Goal: Register for event/course

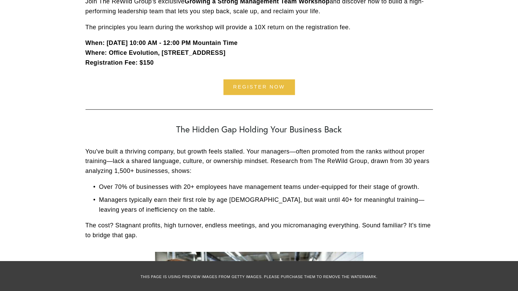
scroll to position [255, 0]
click at [268, 88] on link "register now" at bounding box center [260, 86] width 72 height 15
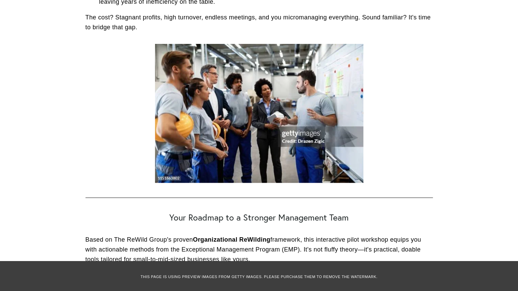
scroll to position [718, 0]
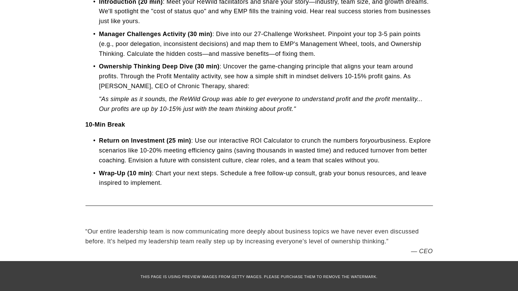
scroll to position [1047, 0]
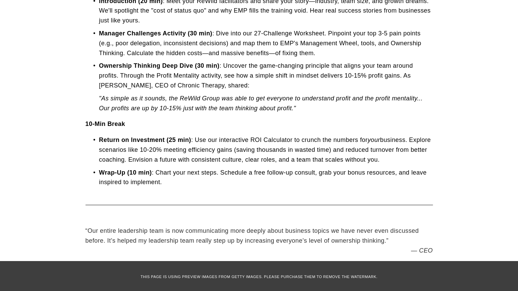
click at [229, 72] on p "Ownership Thinking Deep Dive (30 min) : Uncover the game-changing principle tha…" at bounding box center [266, 75] width 334 height 29
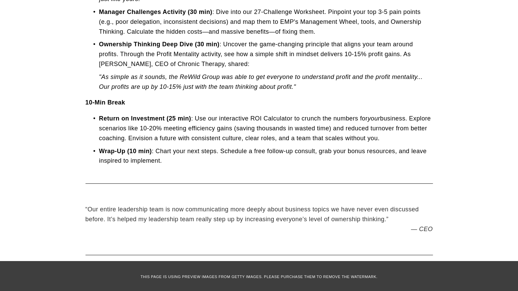
scroll to position [1069, 0]
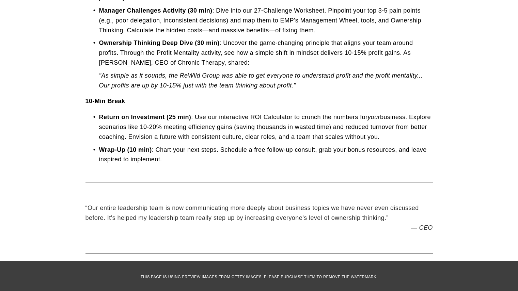
click at [229, 72] on p ""As simple as it sounds, the ReWild Group was able to get everyone to understan…" at bounding box center [266, 81] width 334 height 20
click at [251, 46] on p "Ownership Thinking Deep Dive (30 min) : Uncover the game-changing principle tha…" at bounding box center [266, 52] width 334 height 29
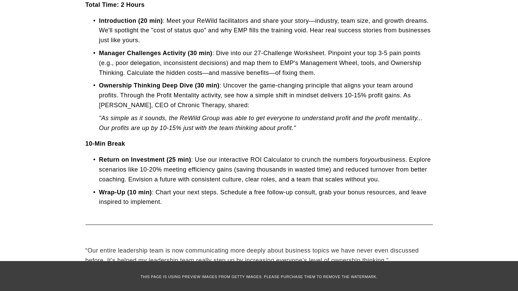
scroll to position [1027, 0]
click at [262, 106] on p "Ownership Thinking Deep Dive (30 min) : Uncover the game-changing principle tha…" at bounding box center [266, 94] width 334 height 29
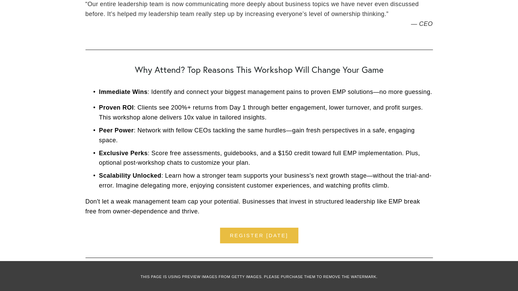
scroll to position [1274, 0]
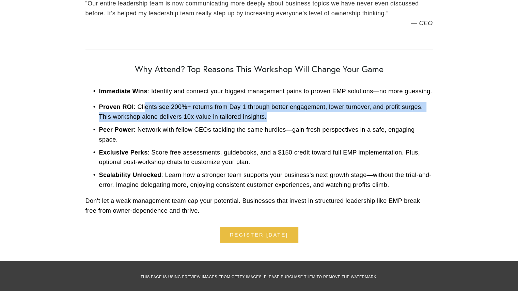
drag, startPoint x: 146, startPoint y: 107, endPoint x: 269, endPoint y: 116, distance: 123.7
click at [269, 116] on p "Proven ROI : Clients see 200%+ returns from Day 1 through better engagement, lo…" at bounding box center [266, 112] width 334 height 20
click at [270, 116] on p "Proven ROI : Clients see 200%+ returns from Day 1 through better engagement, lo…" at bounding box center [266, 112] width 334 height 20
drag, startPoint x: 269, startPoint y: 119, endPoint x: 139, endPoint y: 104, distance: 130.0
click at [139, 104] on p "Proven ROI : Clients see 200%+ returns from Day 1 through better engagement, lo…" at bounding box center [266, 112] width 334 height 20
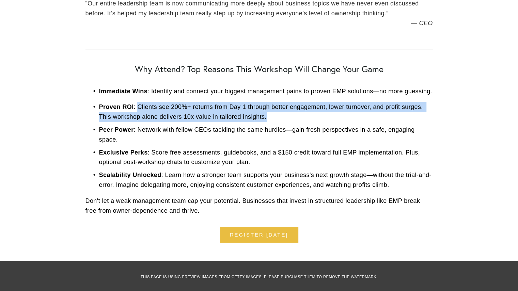
click at [198, 111] on p "Proven ROI : Clients see 200%+ returns from Day 1 through better engagement, lo…" at bounding box center [266, 112] width 334 height 20
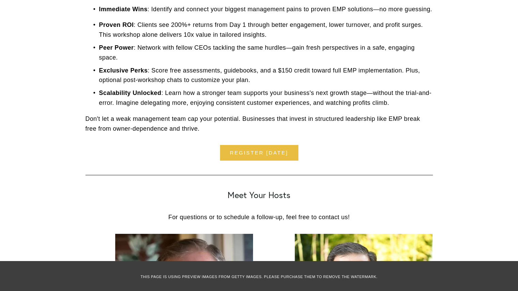
scroll to position [1357, 0]
click at [399, 94] on p "Scalability Unlocked : Learn how a stronger team supports your business's next …" at bounding box center [266, 98] width 334 height 20
click at [425, 94] on p "Scalability Unlocked : Learn how a stronger team supports your business's next …" at bounding box center [266, 98] width 334 height 20
click at [328, 103] on p "Scalability Unlocked : Learn how a stronger team supports your business's next …" at bounding box center [266, 98] width 334 height 20
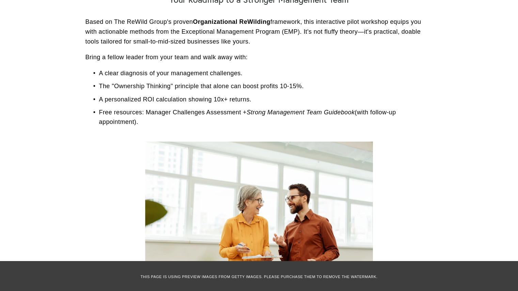
scroll to position [683, 0]
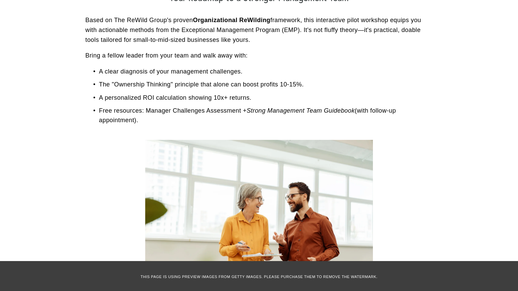
click at [99, 87] on p "The "Ownership Thinking" principle that alone can boost profits 10-15%." at bounding box center [266, 85] width 334 height 10
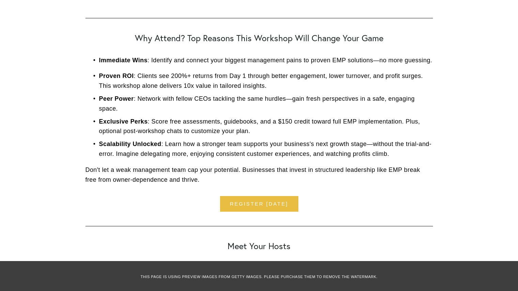
scroll to position [1305, 0]
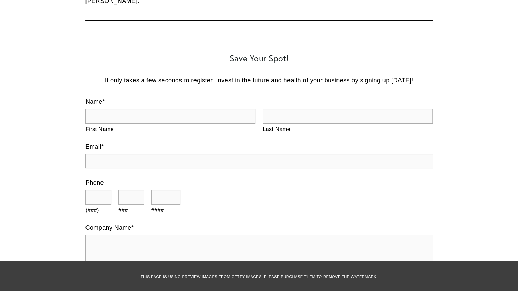
scroll to position [1506, 0]
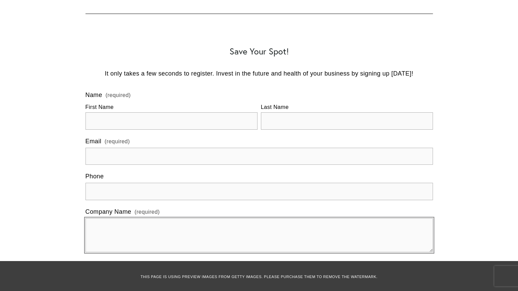
click at [236, 218] on textarea "Company Name (required)" at bounding box center [260, 235] width 348 height 34
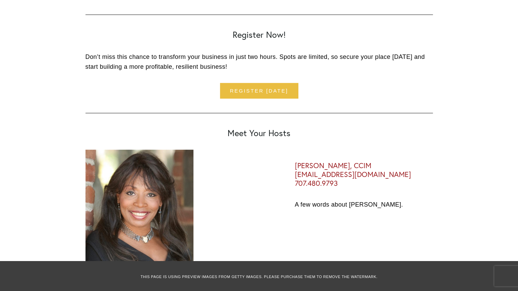
scroll to position [1142, 0]
